Goal: Task Accomplishment & Management: Complete application form

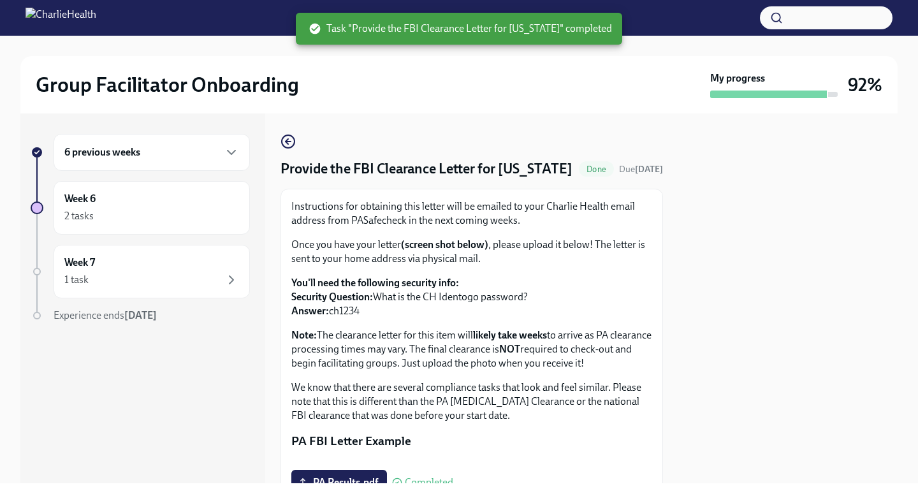
scroll to position [248, 0]
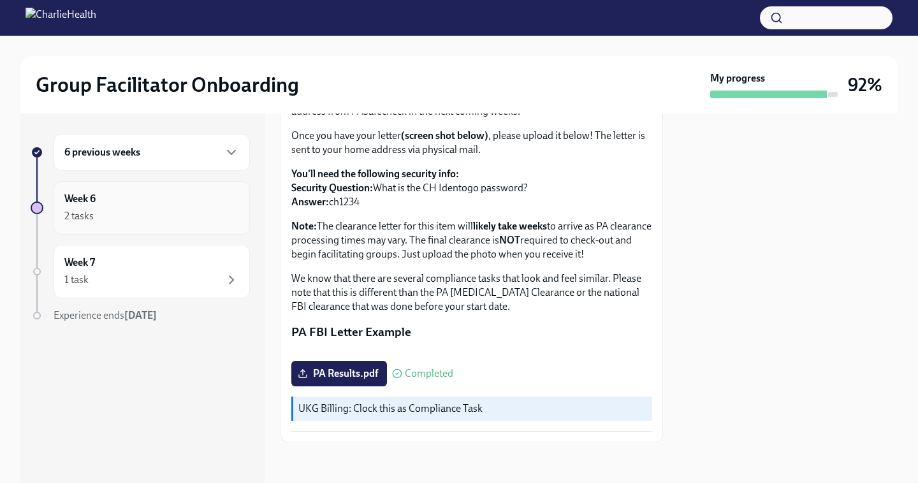
click at [208, 203] on div "Week 6 2 tasks" at bounding box center [151, 208] width 175 height 32
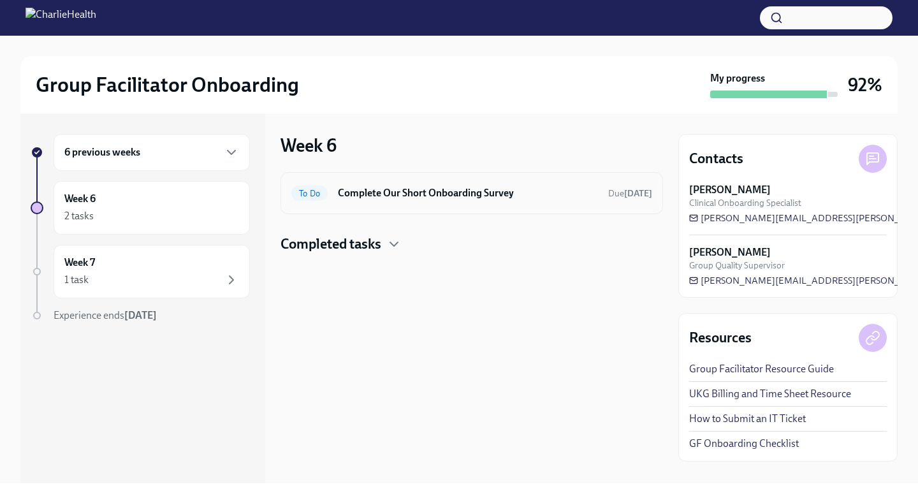
click at [382, 194] on h6 "Complete Our Short Onboarding Survey" at bounding box center [468, 193] width 260 height 14
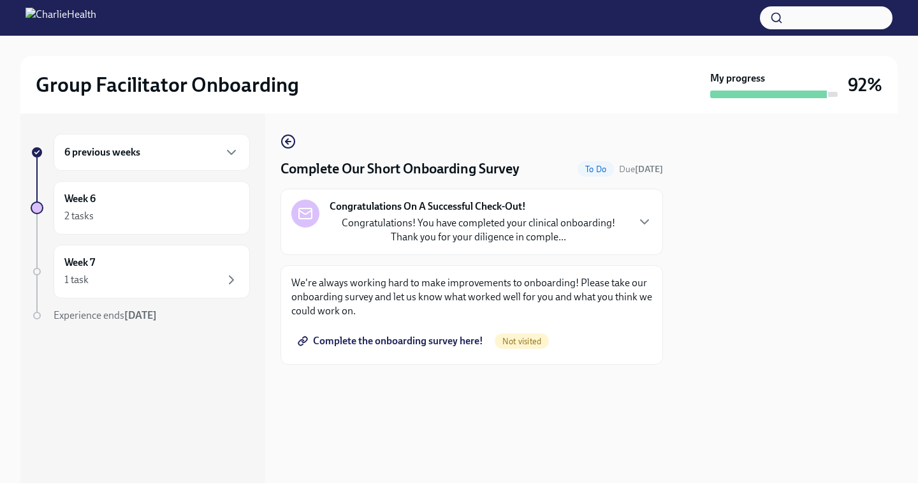
click at [428, 340] on span "Complete the onboarding survey here!" at bounding box center [391, 341] width 183 height 13
click at [189, 268] on div "Week 7 1 task Complete" at bounding box center [151, 272] width 175 height 32
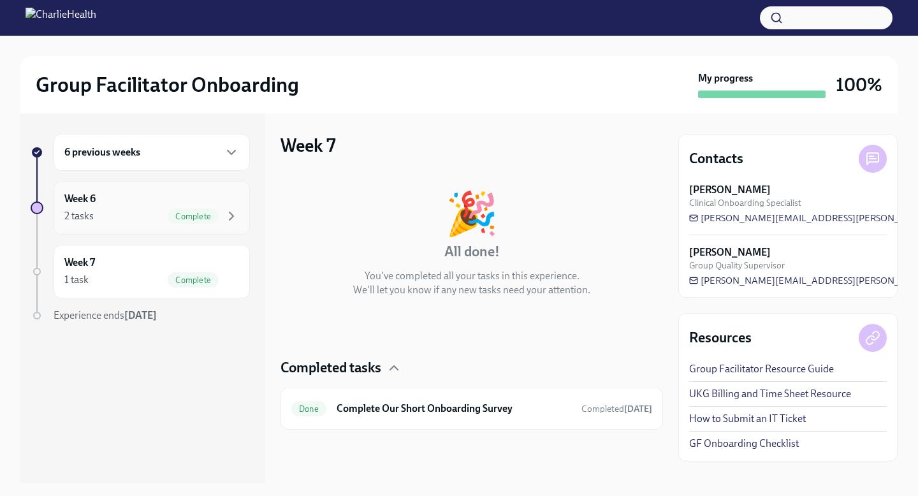
click at [185, 224] on div "Week 6 2 tasks Complete" at bounding box center [152, 208] width 196 height 54
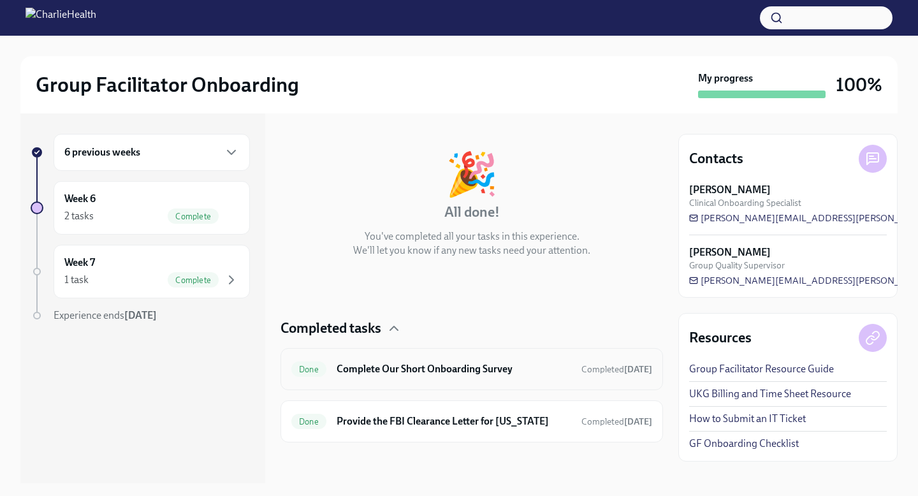
click at [443, 374] on h6 "Complete Our Short Onboarding Survey" at bounding box center [453, 369] width 234 height 14
